Goal: Use online tool/utility: Utilize a website feature to perform a specific function

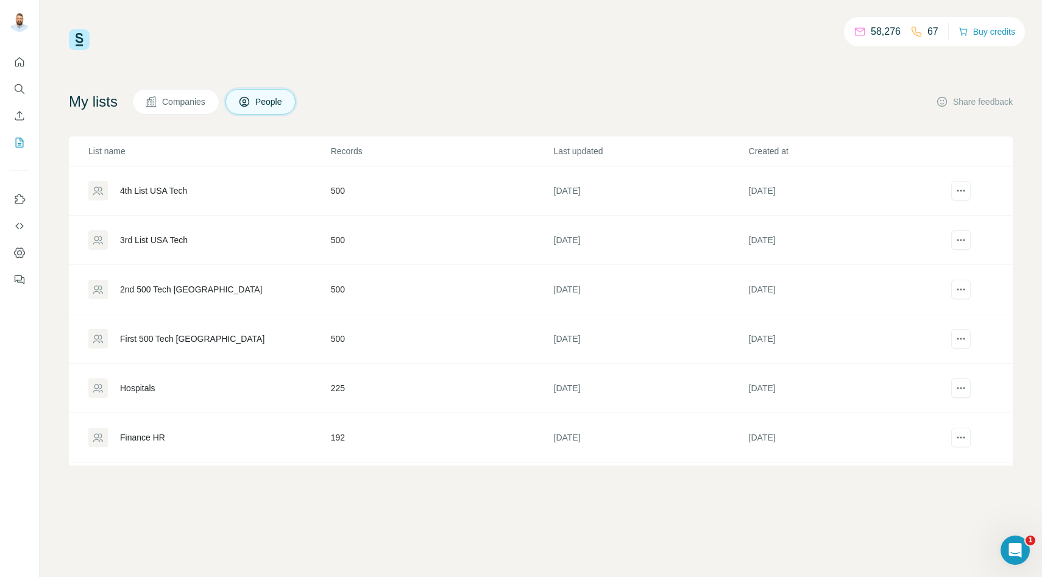
click at [164, 241] on div "3rd List USA Tech" at bounding box center [154, 240] width 68 height 12
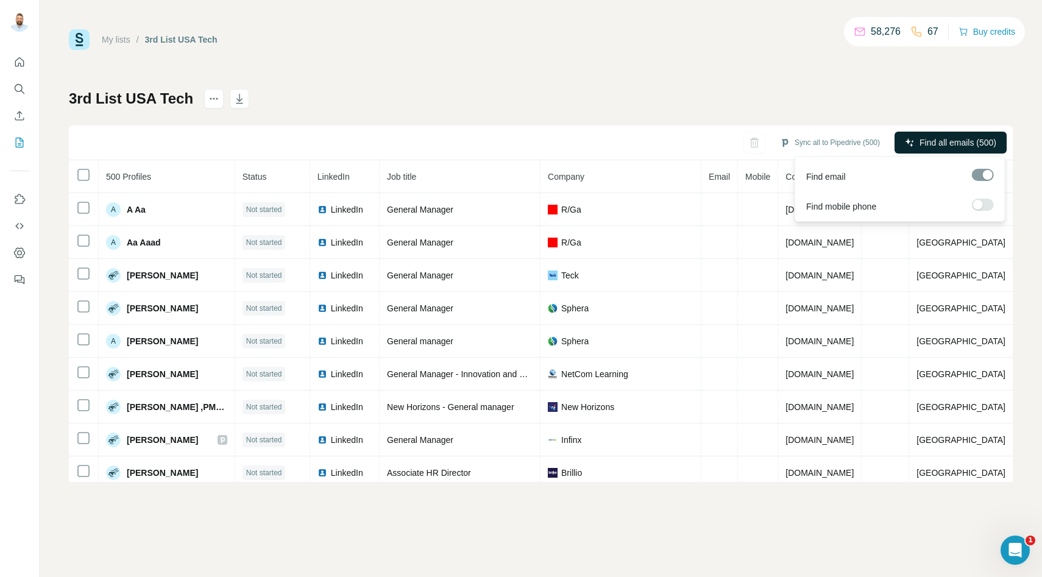
click at [939, 146] on span "Find all emails (500)" at bounding box center [958, 143] width 77 height 12
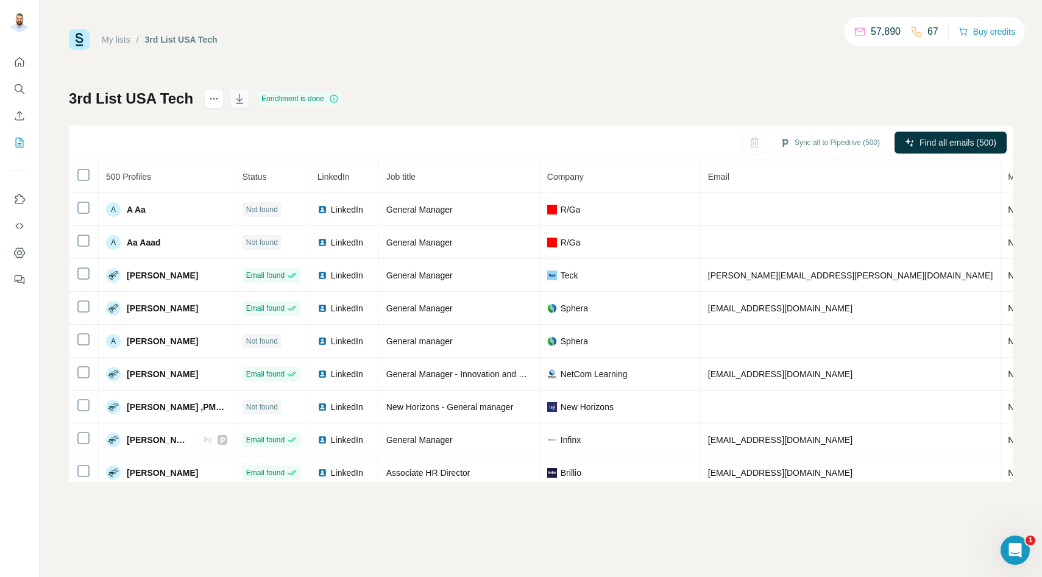
click at [238, 97] on icon "button" at bounding box center [239, 99] width 12 height 12
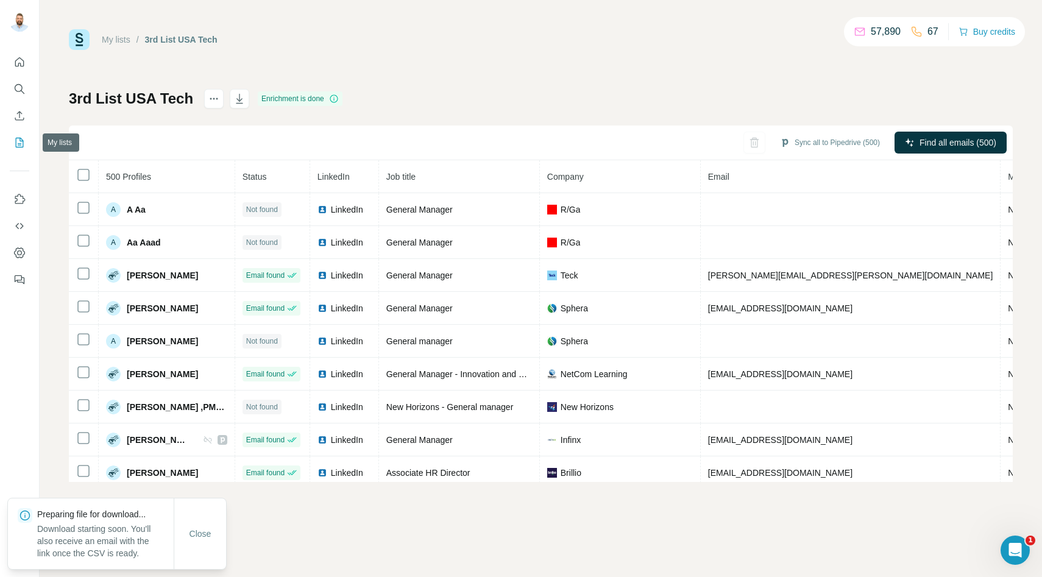
click at [16, 146] on icon "My lists" at bounding box center [19, 143] width 12 height 12
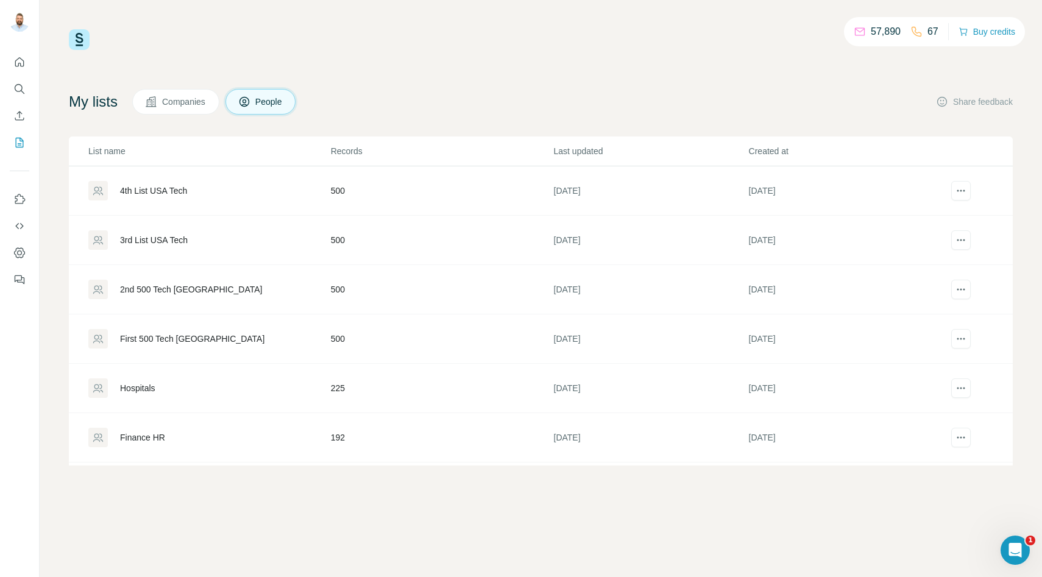
click at [163, 291] on div "2nd 500 Tech [GEOGRAPHIC_DATA]" at bounding box center [191, 289] width 142 height 12
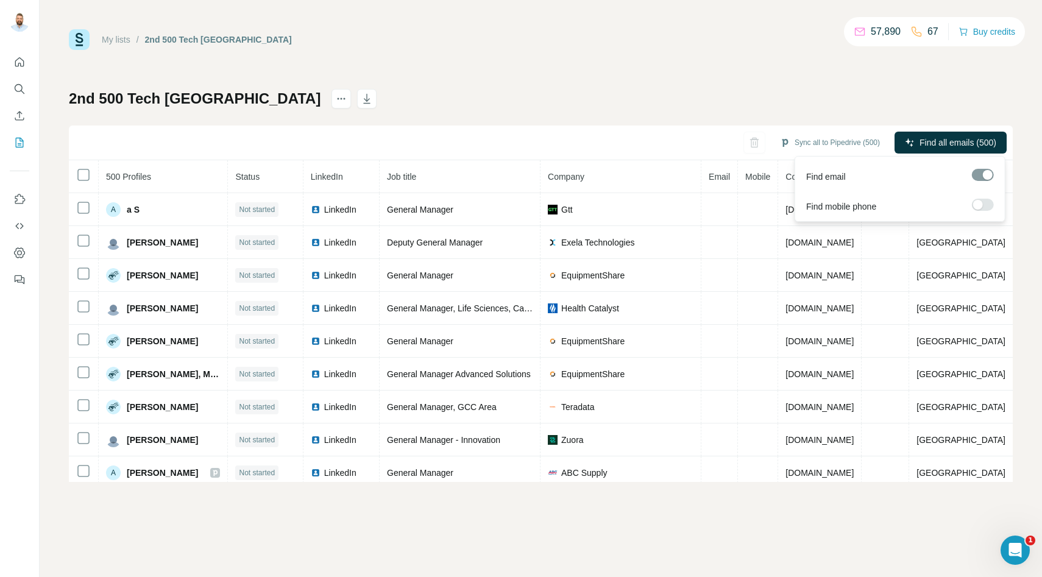
click at [957, 148] on span "Find all emails (500)" at bounding box center [958, 143] width 77 height 12
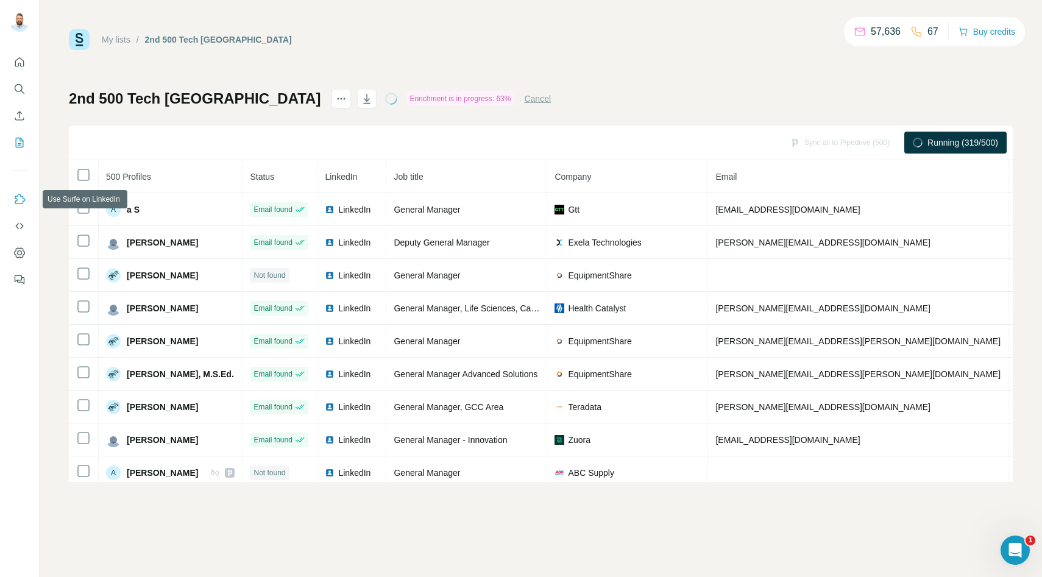
click at [21, 204] on icon "Use Surfe on LinkedIn" at bounding box center [19, 199] width 12 height 12
click at [361, 93] on icon "button" at bounding box center [367, 99] width 12 height 12
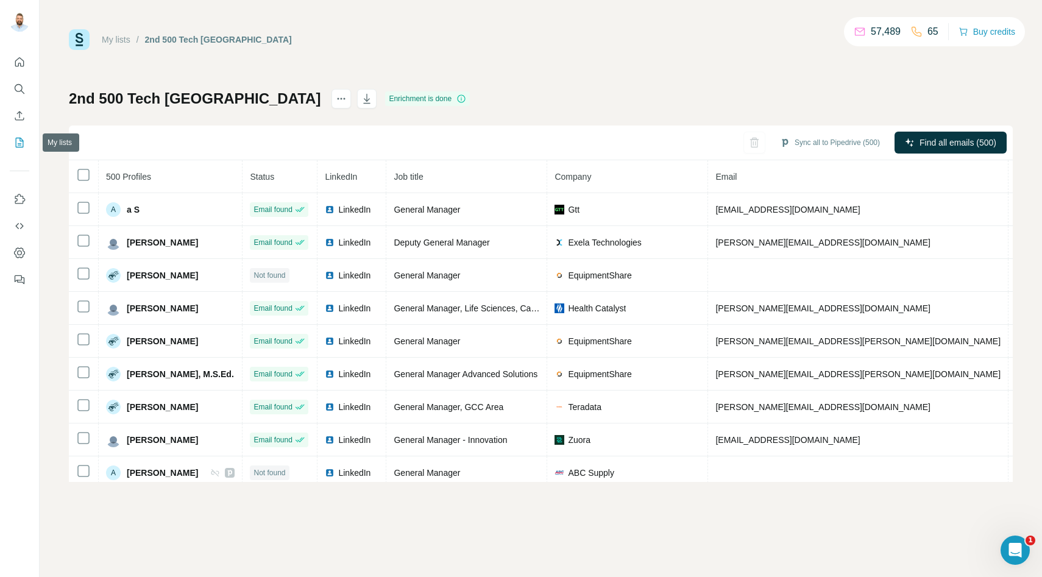
click at [20, 140] on icon "My lists" at bounding box center [19, 143] width 12 height 12
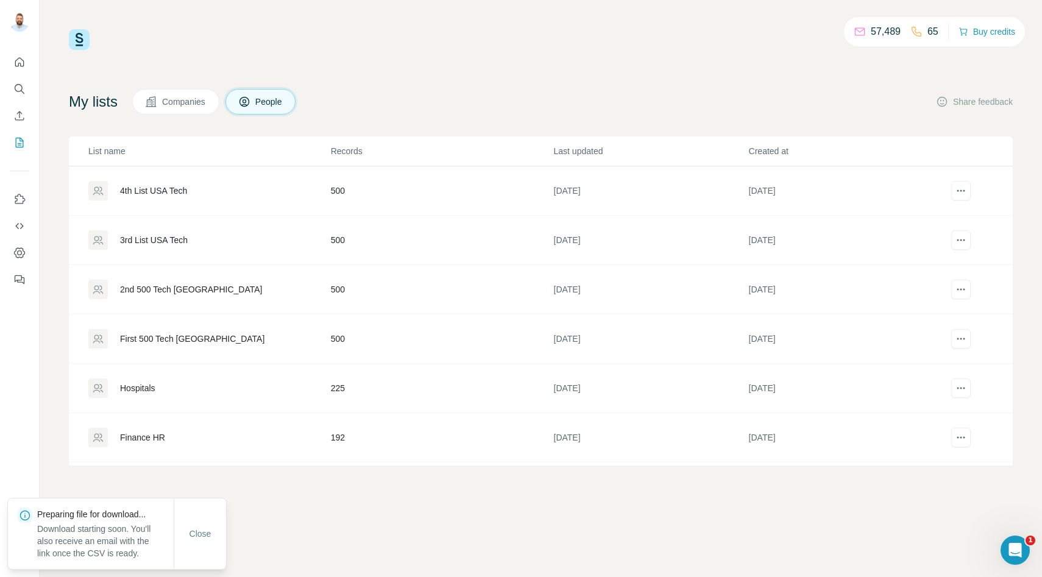
click at [143, 335] on div "First 500 Tech [GEOGRAPHIC_DATA]" at bounding box center [192, 339] width 144 height 12
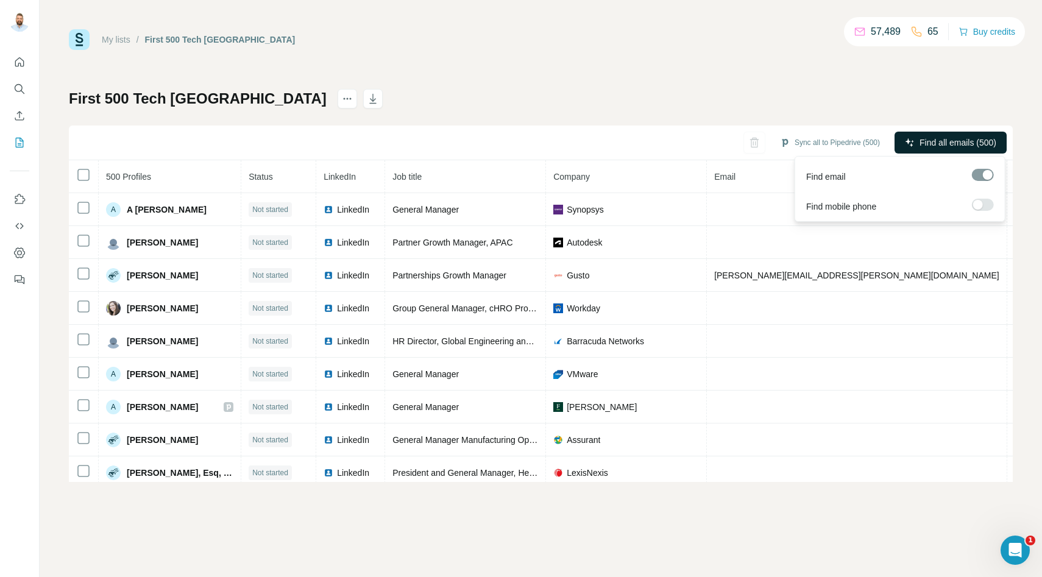
click at [937, 143] on span "Find all emails (500)" at bounding box center [958, 143] width 77 height 12
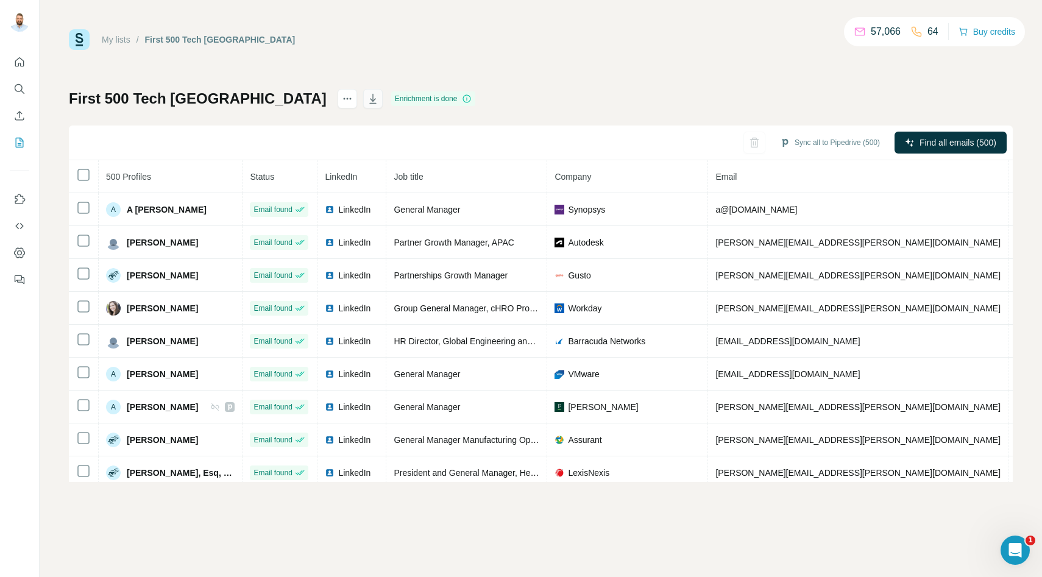
click at [367, 101] on icon "button" at bounding box center [373, 99] width 12 height 12
click at [18, 140] on icon "My lists" at bounding box center [19, 143] width 12 height 12
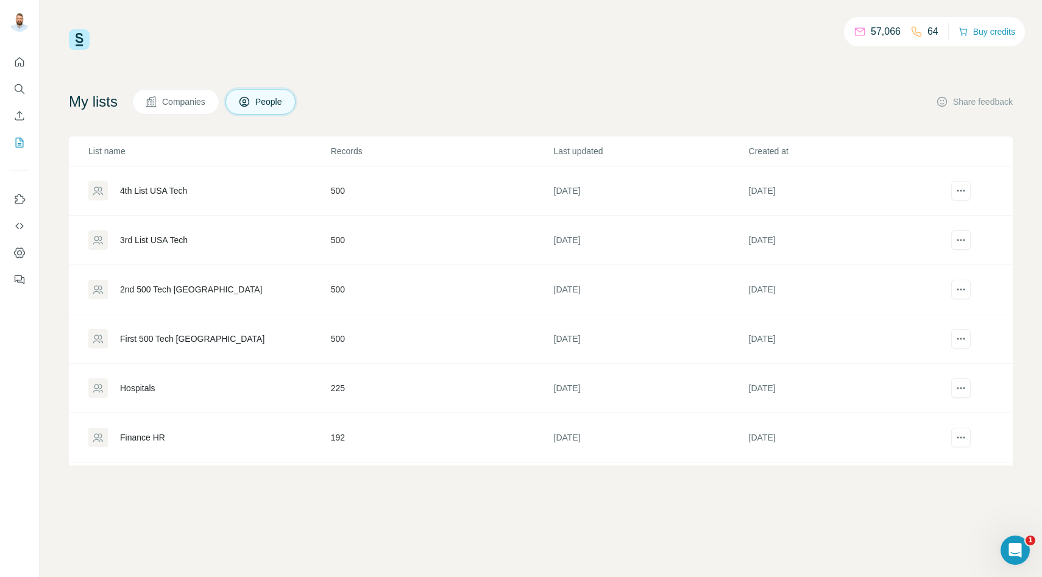
click at [144, 288] on div "2nd 500 Tech [GEOGRAPHIC_DATA]" at bounding box center [191, 289] width 142 height 12
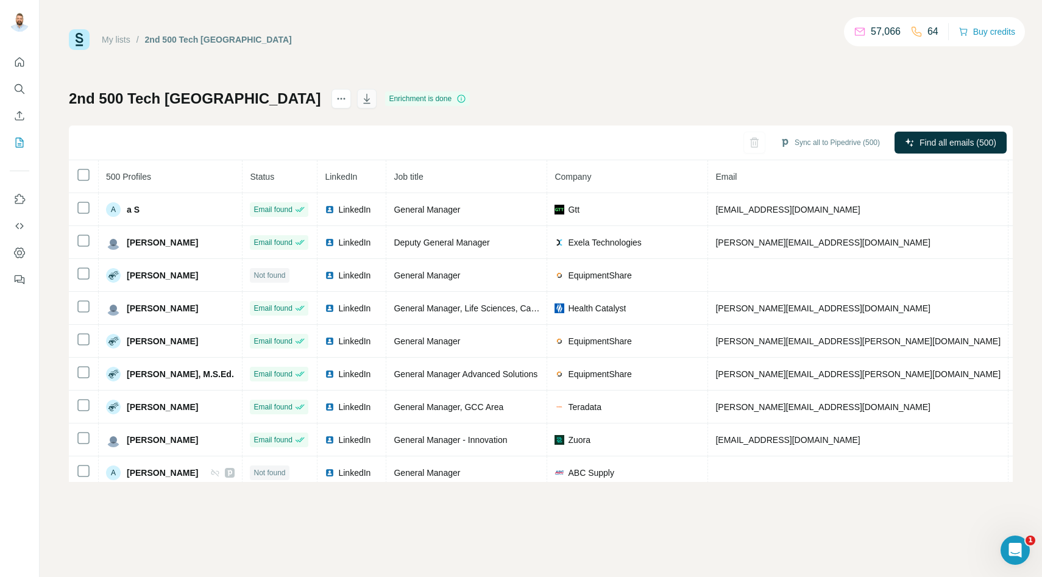
click at [361, 100] on icon "button" at bounding box center [367, 99] width 12 height 12
